Goal: Task Accomplishment & Management: Manage account settings

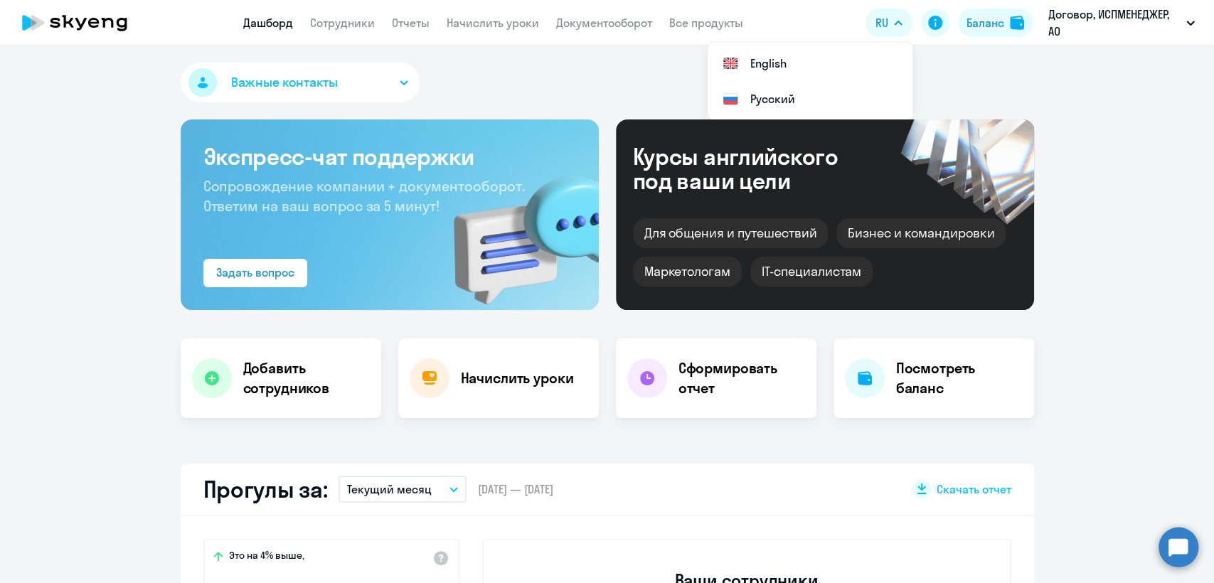
select select "30"
click at [356, 24] on link "Сотрудники" at bounding box center [342, 23] width 65 height 14
select select "30"
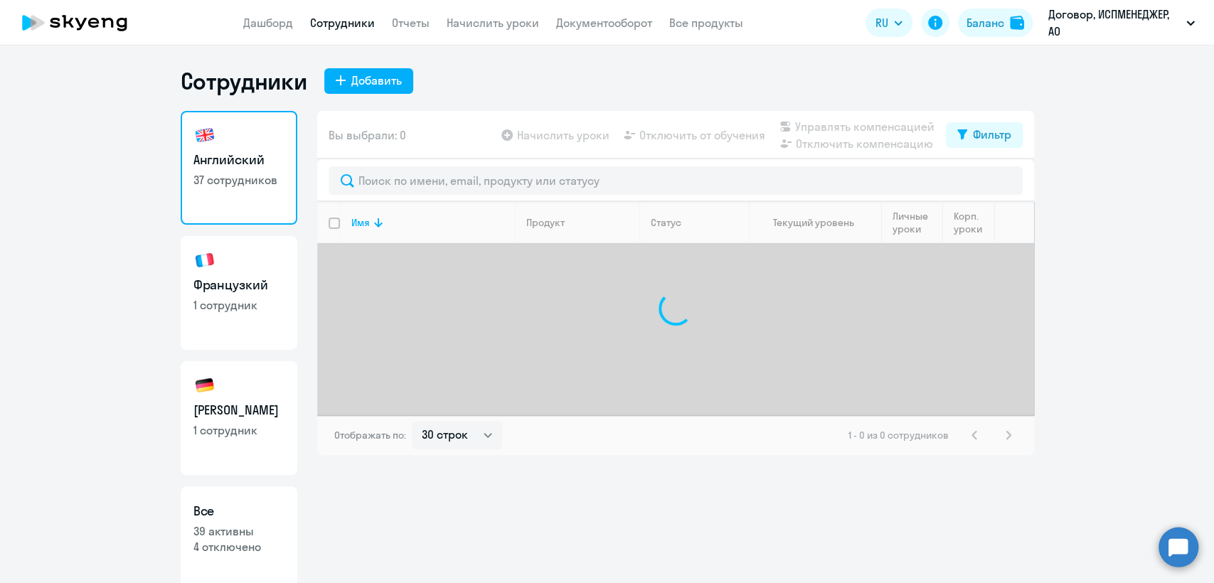
click at [213, 406] on h3 "[PERSON_NAME]" at bounding box center [238, 410] width 91 height 18
select select "30"
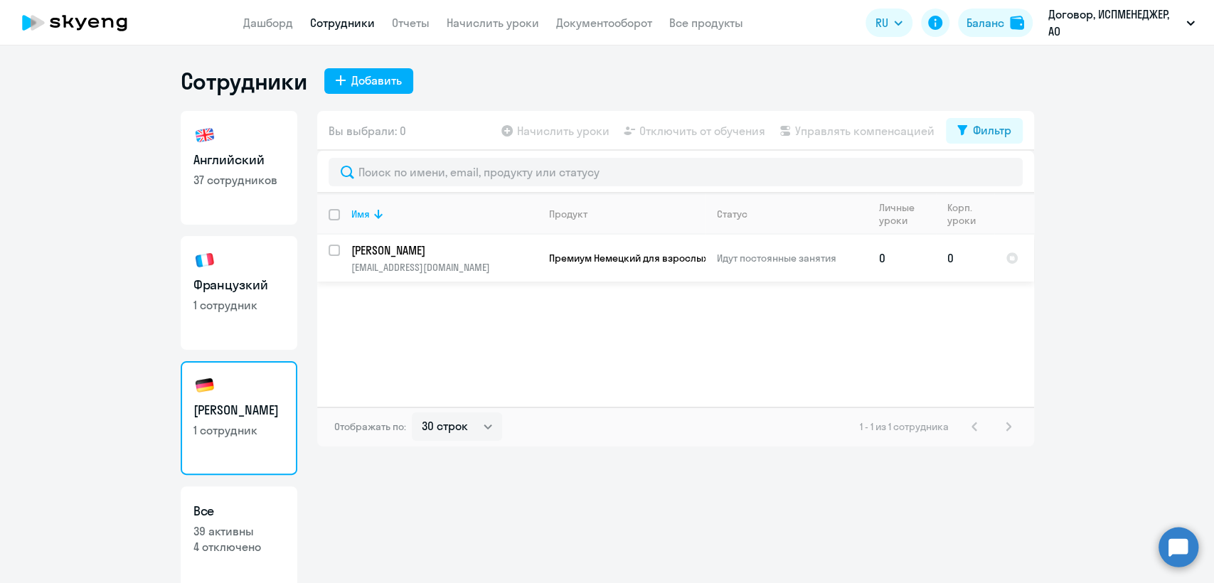
click at [415, 252] on p "[PERSON_NAME]" at bounding box center [444, 250] width 186 height 16
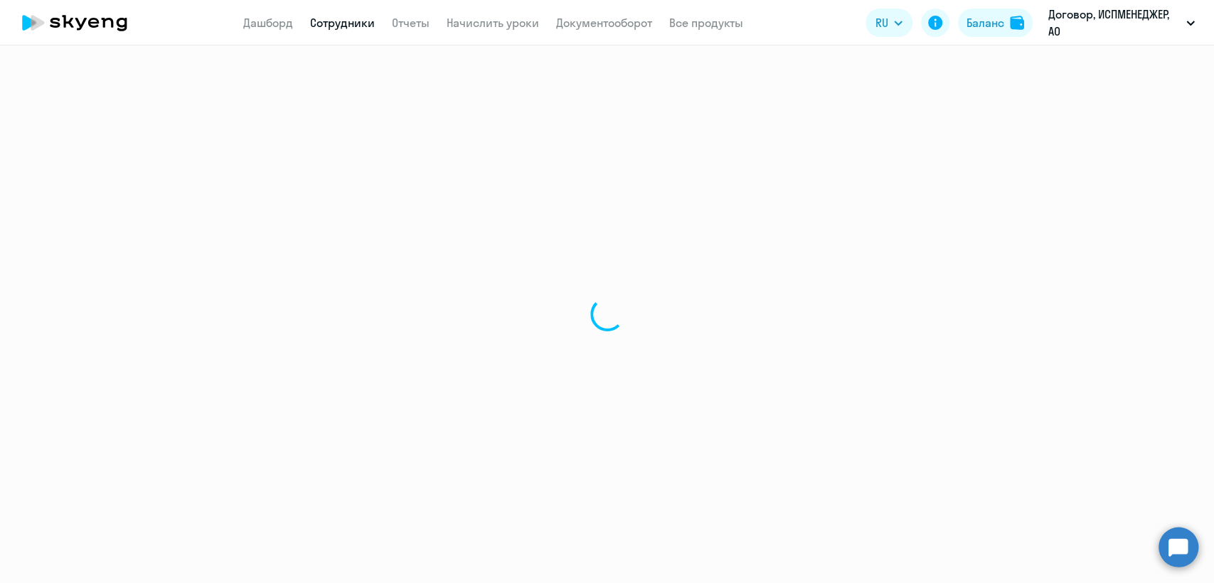
select select "german"
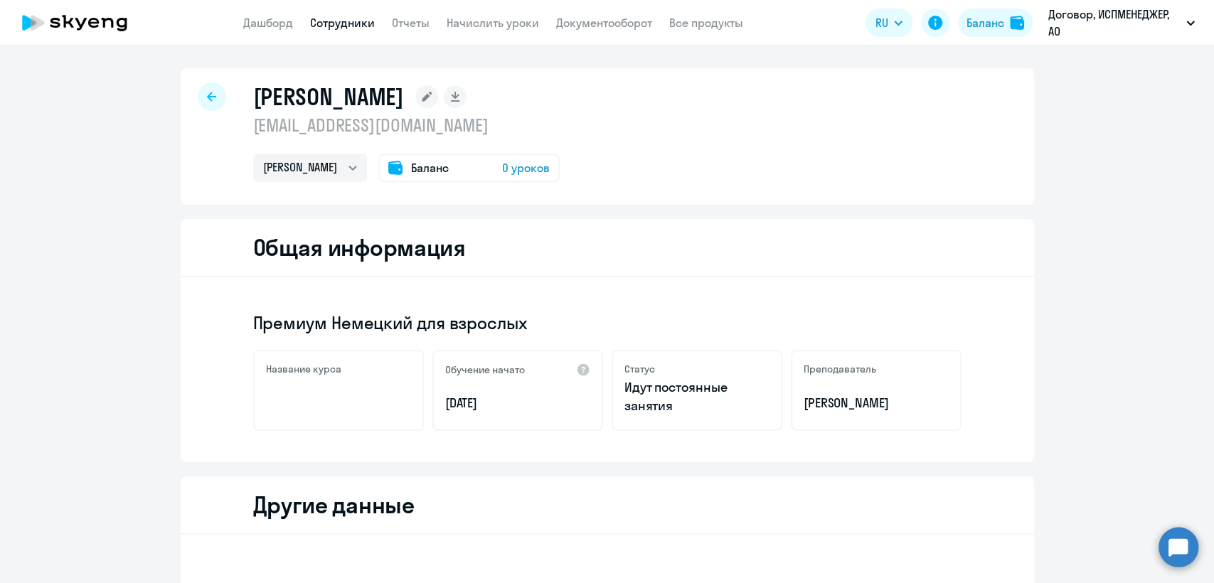
click at [381, 169] on div "Баланс 0 уроков" at bounding box center [468, 168] width 181 height 28
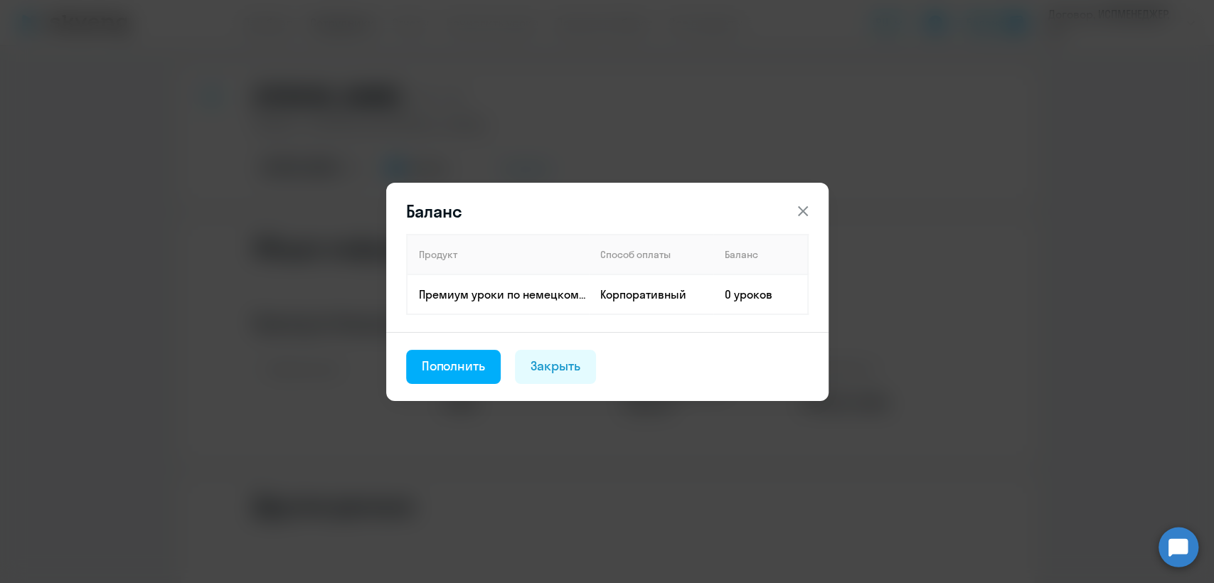
click at [455, 374] on div "Пополнить" at bounding box center [454, 366] width 64 height 18
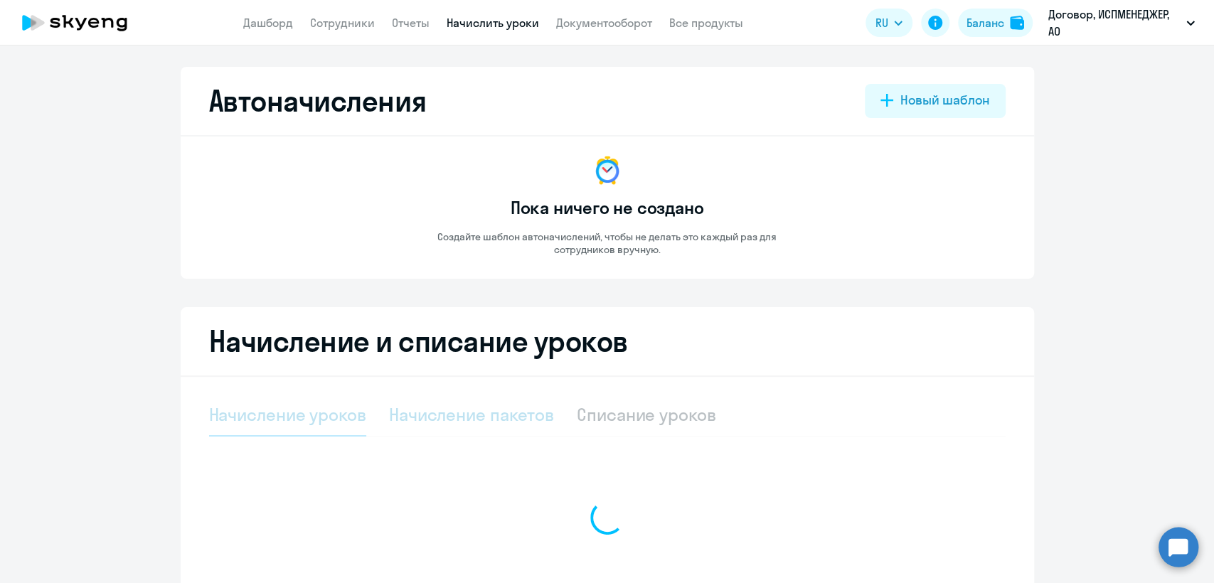
select select "10"
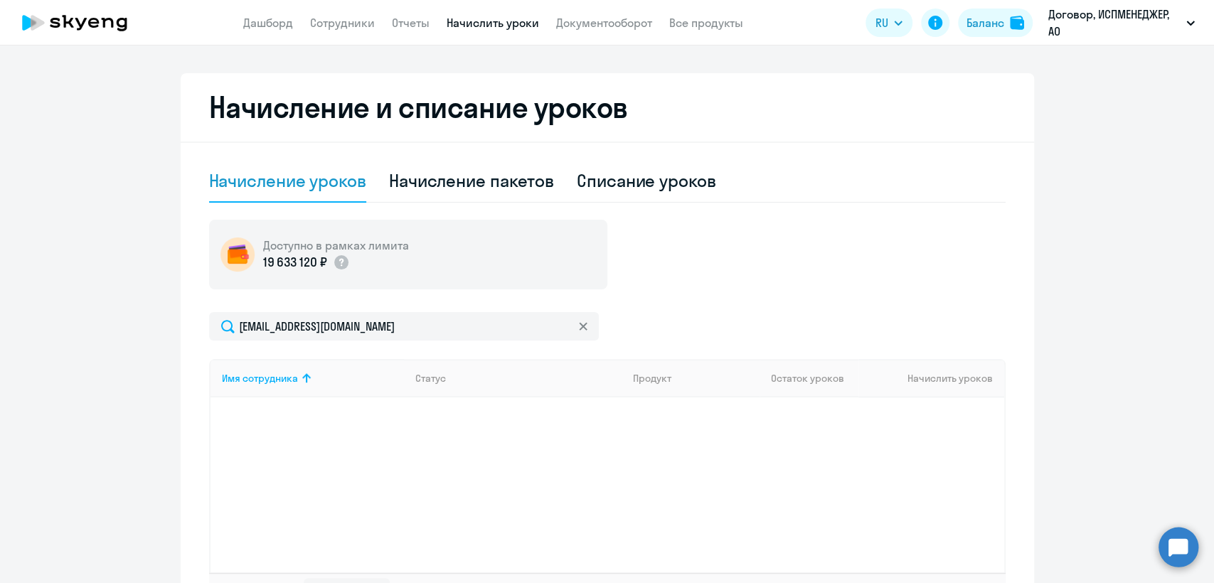
scroll to position [237, 0]
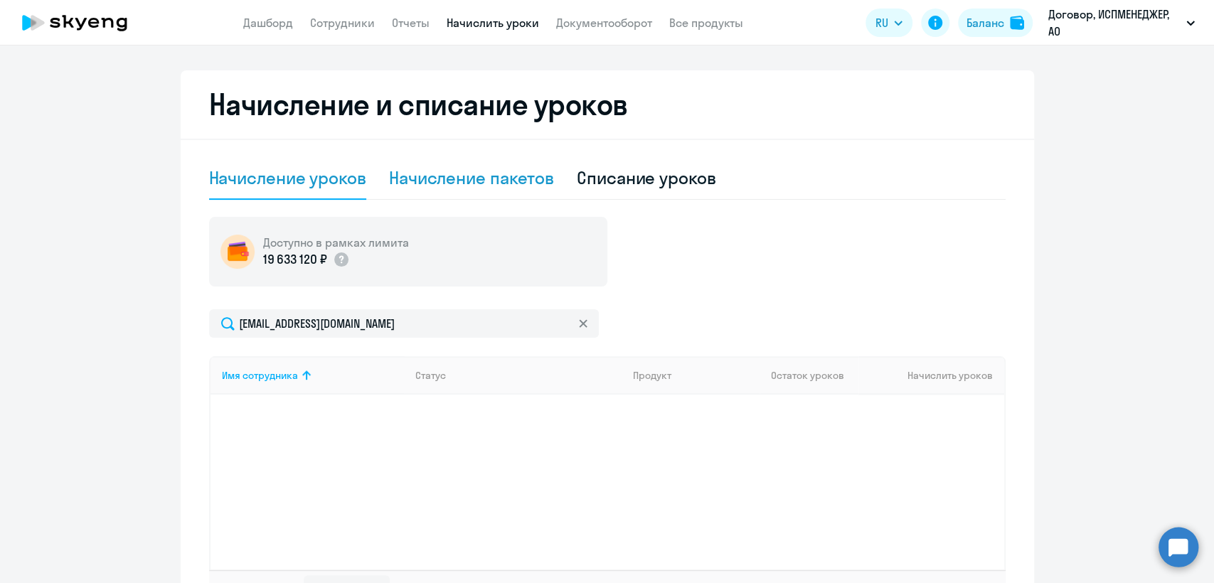
click at [495, 162] on div "Начисление пакетов" at bounding box center [471, 178] width 165 height 43
select select "10"
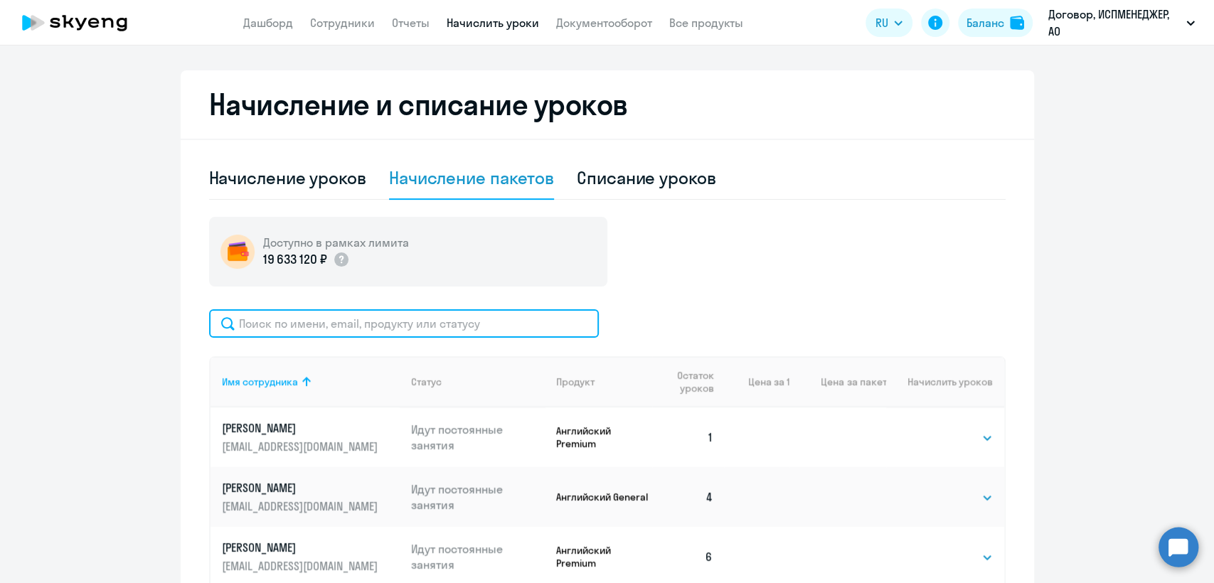
click at [254, 317] on input "text" at bounding box center [404, 323] width 390 height 28
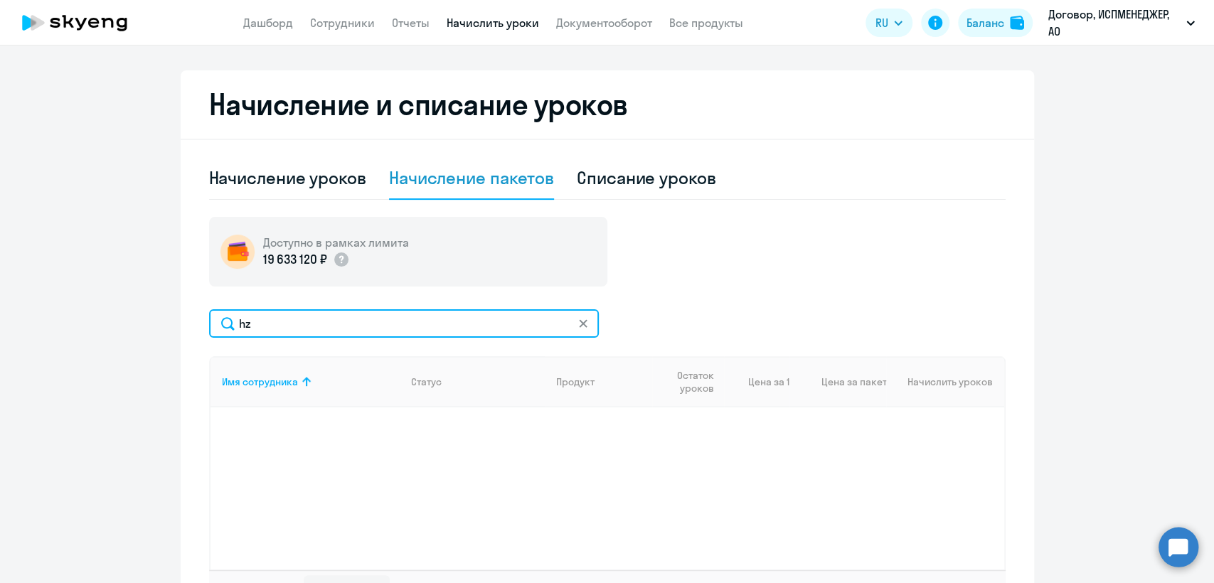
type input "h"
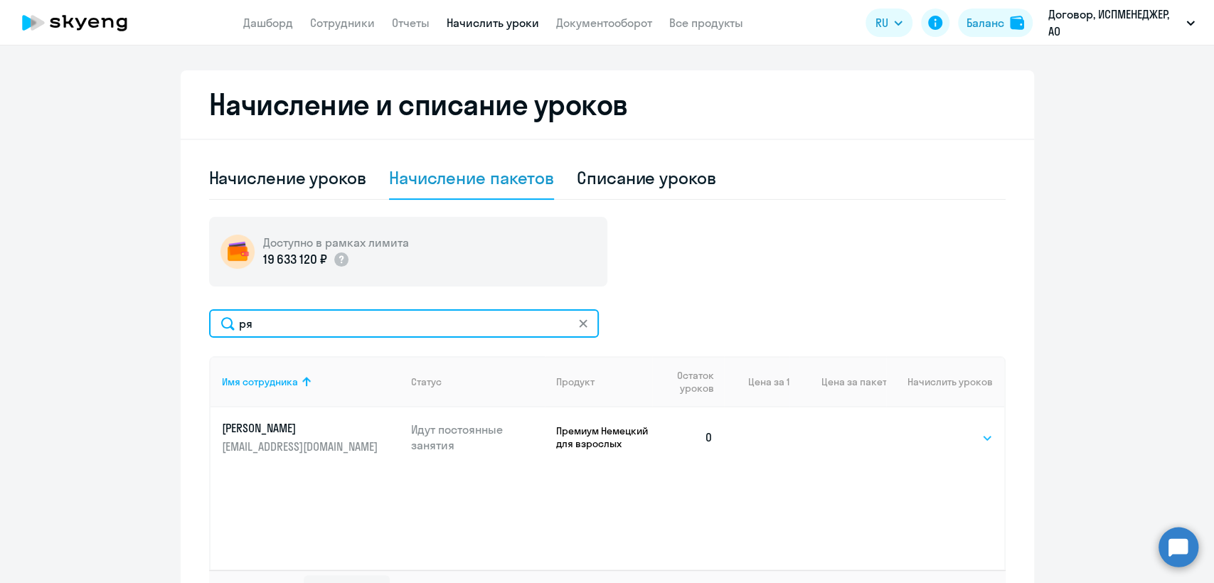
type input "ря"
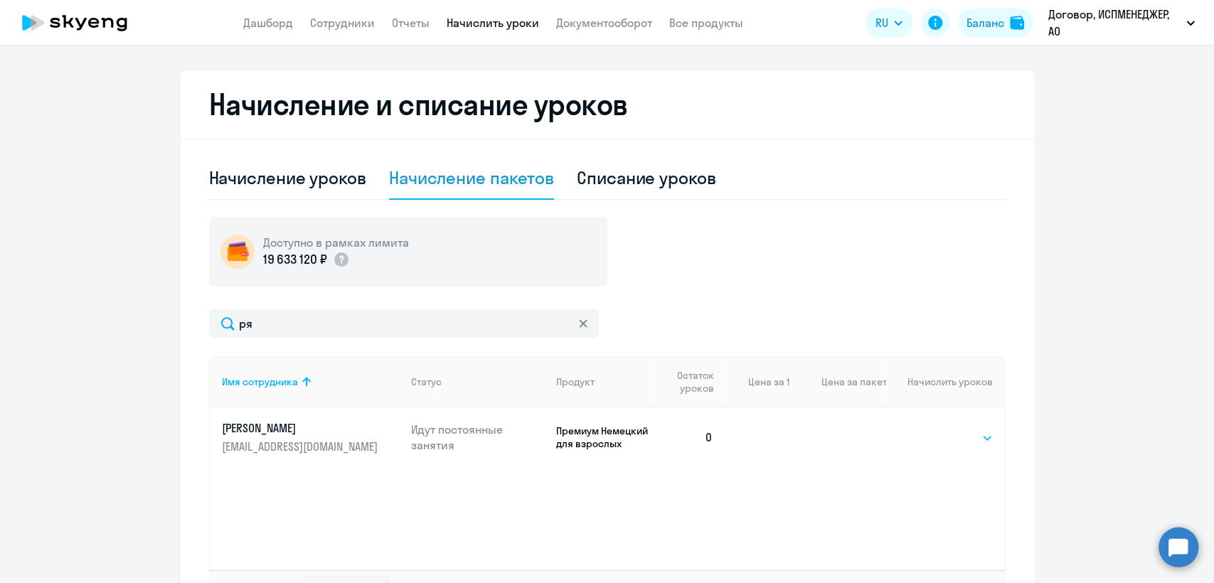
click at [942, 437] on select "Выбрать 4 8 16 32 64 96 128" at bounding box center [963, 437] width 58 height 17
select select "4"
click at [934, 429] on select "Выбрать 4 8 16 32 64 96 128" at bounding box center [963, 437] width 58 height 17
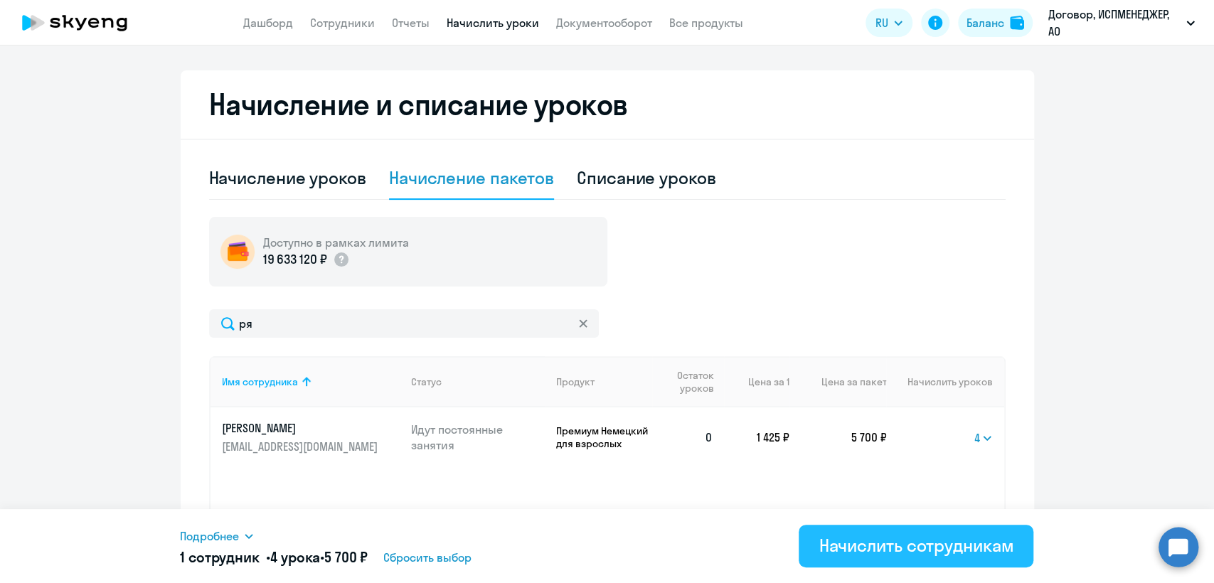
click at [947, 538] on div "Начислить сотрудникам" at bounding box center [915, 545] width 195 height 23
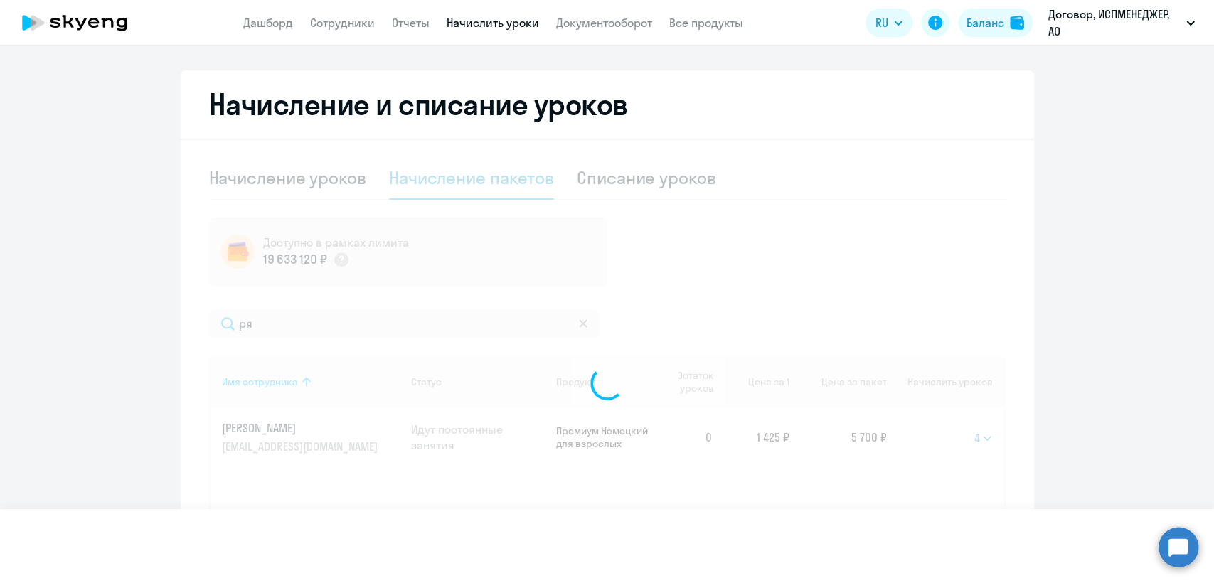
select select
